Goal: Information Seeking & Learning: Find specific fact

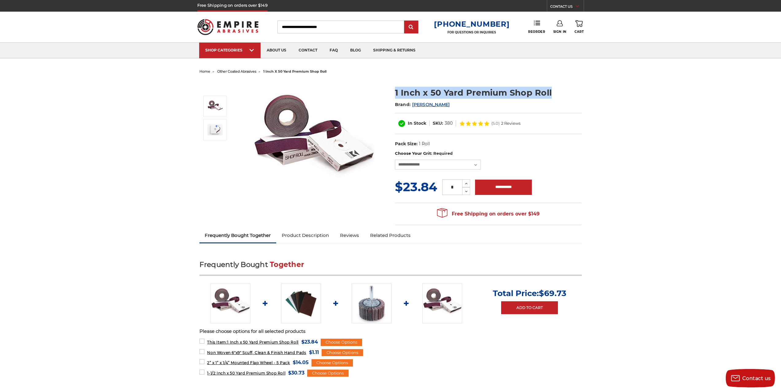
drag, startPoint x: 394, startPoint y: 93, endPoint x: 580, endPoint y: 92, distance: 185.9
click at [580, 92] on section "1 Inch x 50 Yard Premium Shop Roll Brand: Mercer In Stock SKU: 380 (5.0) 2 Revi…" at bounding box center [487, 115] width 195 height 70
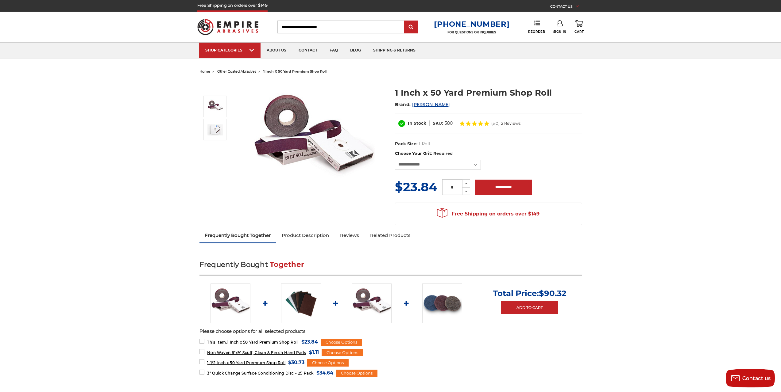
click at [448, 122] on dd "380" at bounding box center [448, 123] width 8 height 6
copy dd "380"
drag, startPoint x: 462, startPoint y: 92, endPoint x: 395, endPoint y: 99, distance: 66.9
click at [395, 99] on div "1 Inch x 50 Yard Premium Shop Roll Brand: [PERSON_NAME] In Stock SKU: 380 (5.0)…" at bounding box center [488, 119] width 187 height 64
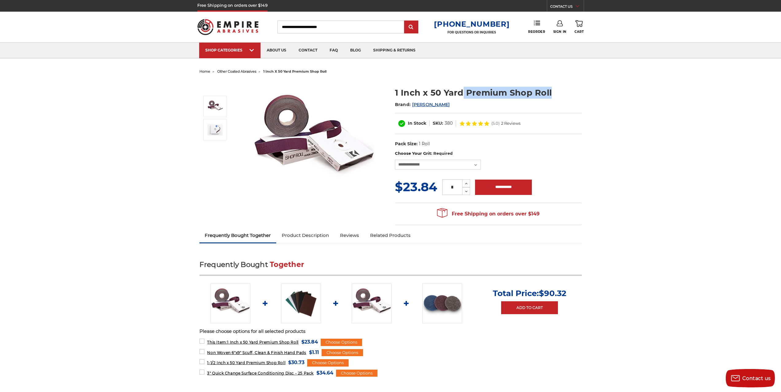
drag, startPoint x: 402, startPoint y: 100, endPoint x: 378, endPoint y: 94, distance: 25.2
click at [402, 100] on h2 "Brand: [PERSON_NAME]" at bounding box center [488, 104] width 187 height 10
drag, startPoint x: 389, startPoint y: 91, endPoint x: 441, endPoint y: 95, distance: 52.9
click at [441, 95] on div "1 Inch x 50 Yard Premium Shop Roll Brand: [PERSON_NAME] In Stock SKU: 380 (5.0)…" at bounding box center [390, 152] width 391 height 153
copy div "1 Inch x 50"
